Goal: Transaction & Acquisition: Purchase product/service

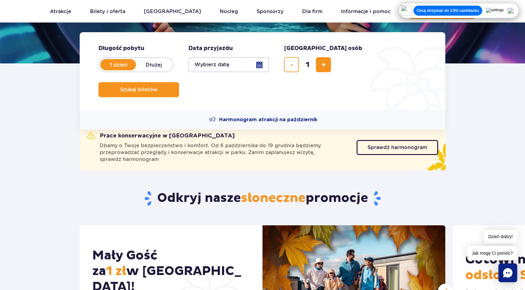
scroll to position [94, 0]
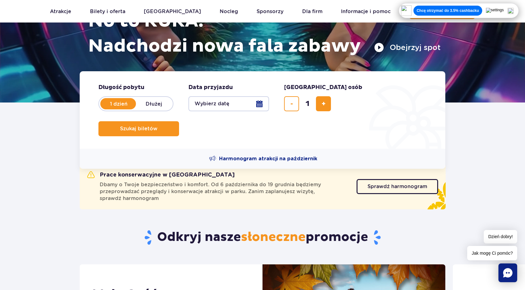
click at [244, 108] on button "Wybierz datę" at bounding box center [228, 103] width 81 height 15
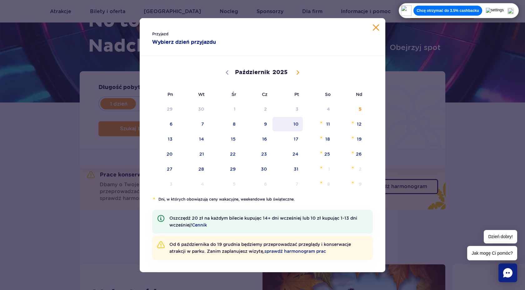
click at [298, 125] on span "10" at bounding box center [288, 124] width 32 height 14
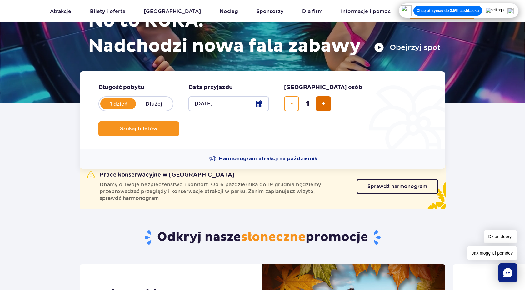
click at [324, 104] on span "dodaj bilet" at bounding box center [324, 104] width 4 height 0
type input "2"
click at [155, 126] on span "Szukaj biletów" at bounding box center [137, 129] width 38 height 6
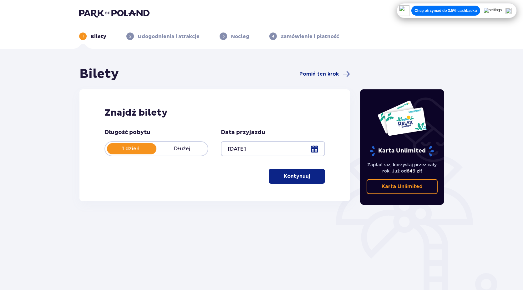
click at [284, 176] on p "Kontynuuj" at bounding box center [297, 176] width 26 height 7
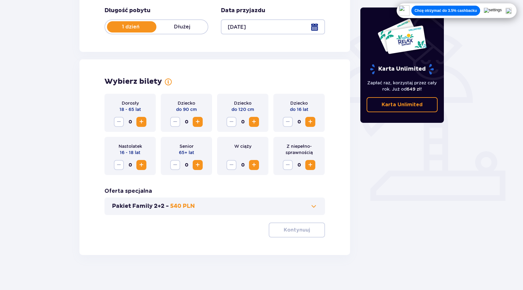
scroll to position [124, 0]
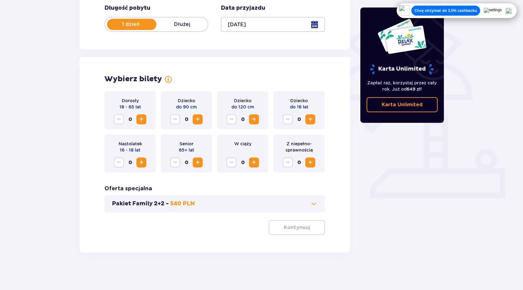
click at [138, 119] on span "Zwiększ" at bounding box center [142, 120] width 8 height 8
click at [284, 228] on p "Kontynuuj" at bounding box center [297, 227] width 26 height 7
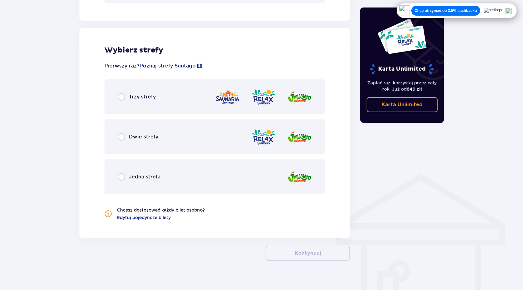
scroll to position [342, 0]
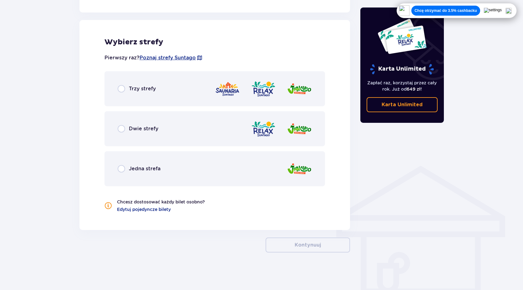
click at [120, 133] on div "Dwie strefy" at bounding box center [214, 128] width 220 height 35
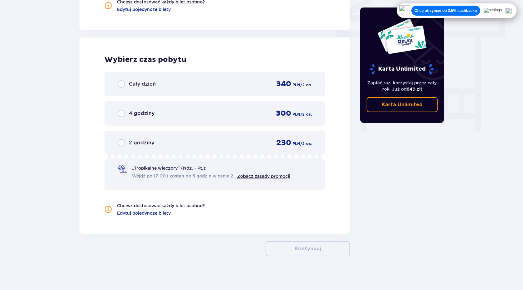
scroll to position [546, 0]
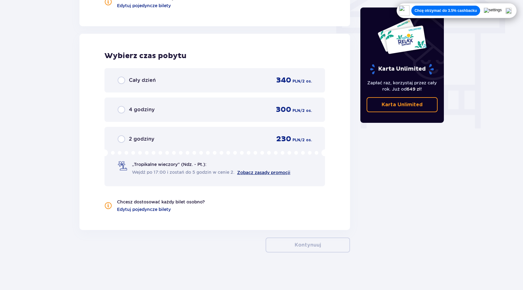
click at [260, 172] on link "Zobacz zasady promocji" at bounding box center [263, 172] width 53 height 5
click at [127, 141] on div "2 godziny" at bounding box center [136, 139] width 37 height 8
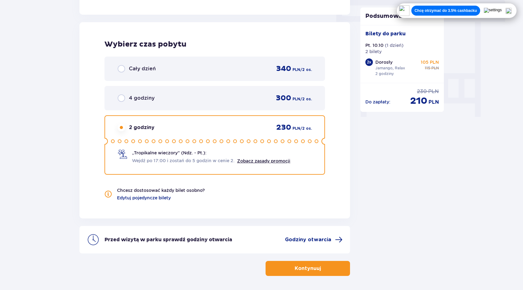
scroll to position [557, 0]
click at [510, 10] on img at bounding box center [508, 11] width 6 height 6
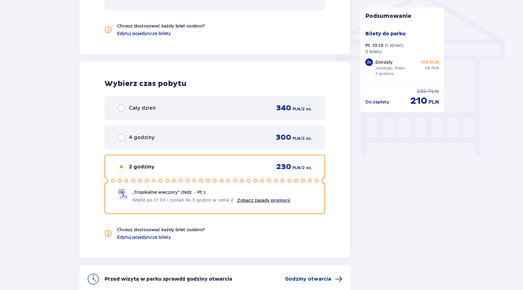
scroll to position [581, 0]
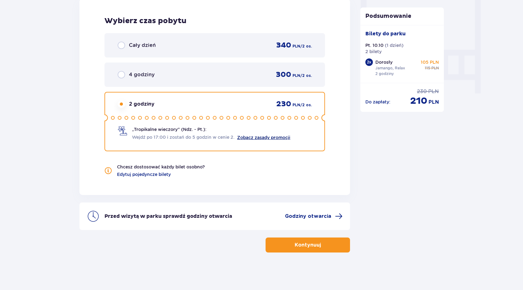
click at [264, 139] on link "Zobacz zasady promocji" at bounding box center [263, 137] width 53 height 5
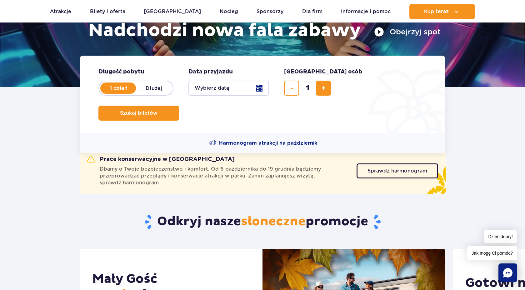
scroll to position [112, 0]
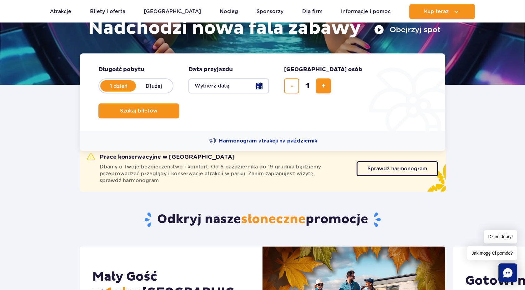
drag, startPoint x: 144, startPoint y: 161, endPoint x: 239, endPoint y: 190, distance: 98.7
click at [239, 190] on div "Prace konserwacyjne w Suntago Dbamy o Twoje bezpieczeństwo i komfort. Od 6 paźd…" at bounding box center [263, 169] width 366 height 46
click at [400, 166] on span "Sprawdź harmonogram" at bounding box center [393, 168] width 60 height 5
click at [374, 170] on span "Sprawdź harmonogram" at bounding box center [393, 168] width 60 height 5
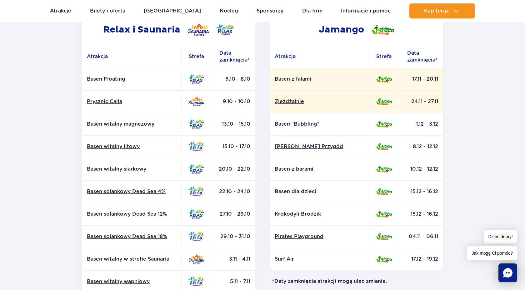
scroll to position [118, 0]
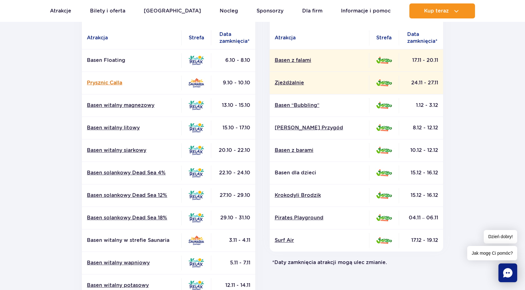
click at [109, 83] on link "Prysznic Calla" at bounding box center [131, 82] width 89 height 7
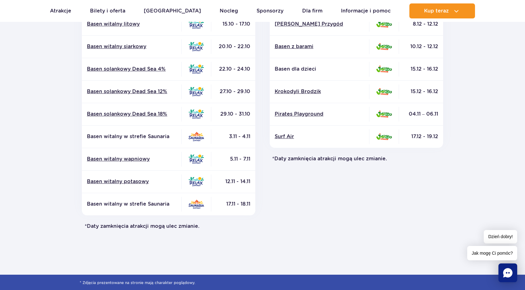
scroll to position [242, 0]
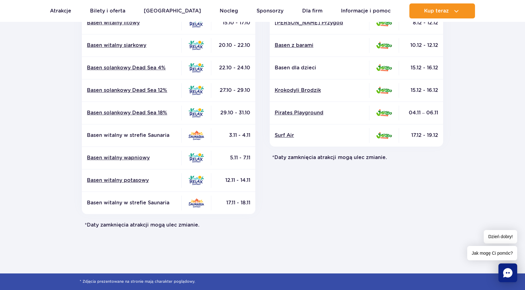
drag, startPoint x: 93, startPoint y: 229, endPoint x: 188, endPoint y: 232, distance: 94.4
click at [188, 232] on section "Powrót do strony głównej Harmonogram prac konserwacyjnych 2025 Relax i Saunaria…" at bounding box center [262, 50] width 525 height 448
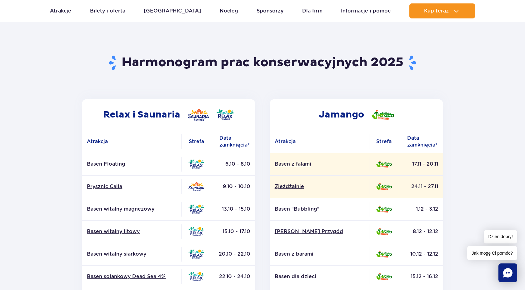
scroll to position [33, 0]
click at [0, 109] on section "Powrót do strony głównej Harmonogram prac konserwacyjnych 2025 Relax i Saunaria…" at bounding box center [262, 259] width 525 height 448
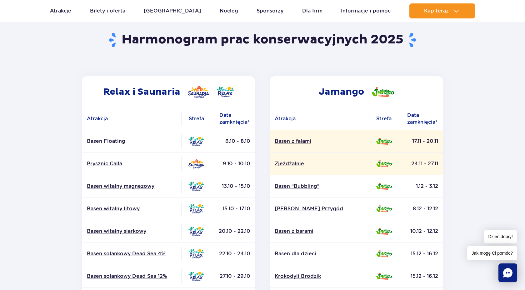
scroll to position [50, 0]
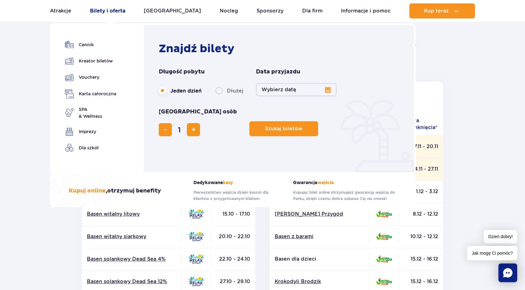
click at [97, 9] on link "Bilety i oferta" at bounding box center [107, 10] width 35 height 15
